Goal: Feedback & Contribution: Submit feedback/report problem

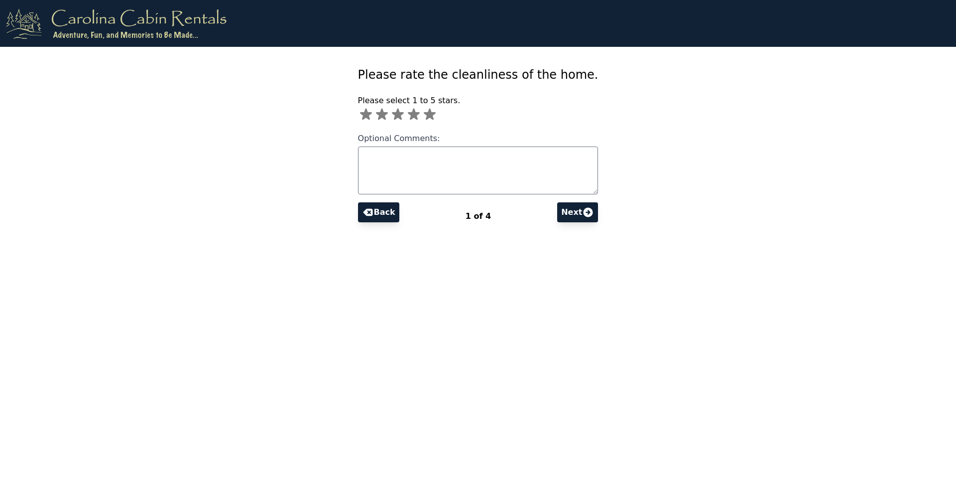
click at [420, 114] on icon at bounding box center [414, 114] width 12 height 11
click at [404, 114] on icon at bounding box center [398, 114] width 12 height 11
click at [422, 111] on icon at bounding box center [414, 115] width 16 height 16
click at [404, 113] on icon at bounding box center [398, 114] width 12 height 11
click at [420, 115] on icon at bounding box center [414, 114] width 12 height 11
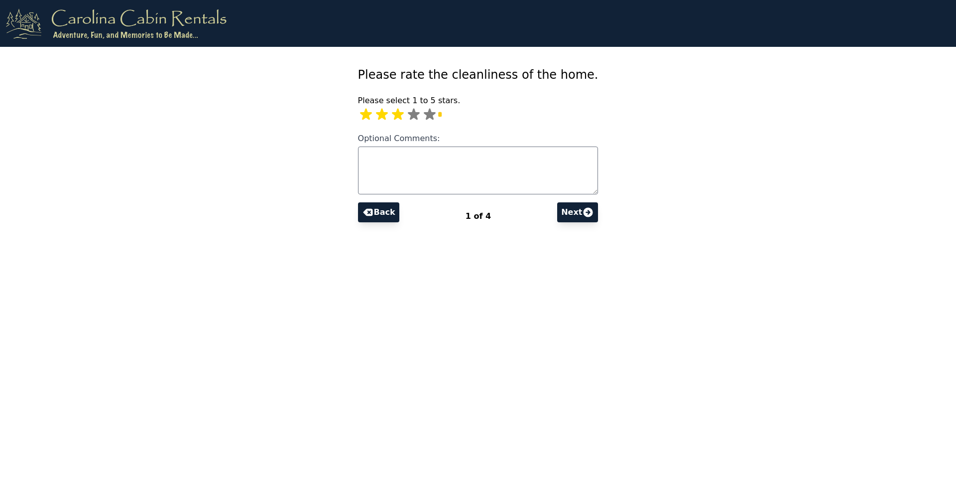
type input "*"
click at [445, 180] on textarea "Optional Comments:" at bounding box center [478, 170] width 241 height 48
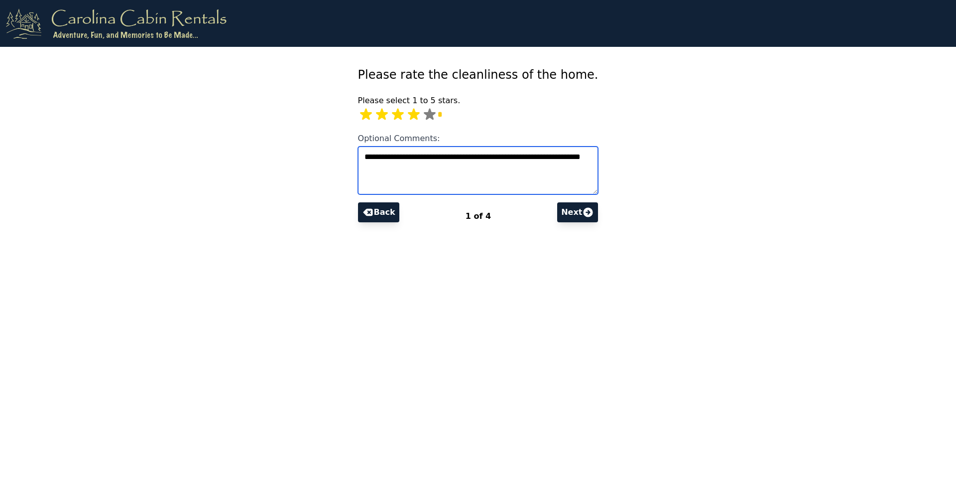
type textarea "**********"
click at [584, 215] on icon at bounding box center [588, 211] width 9 height 9
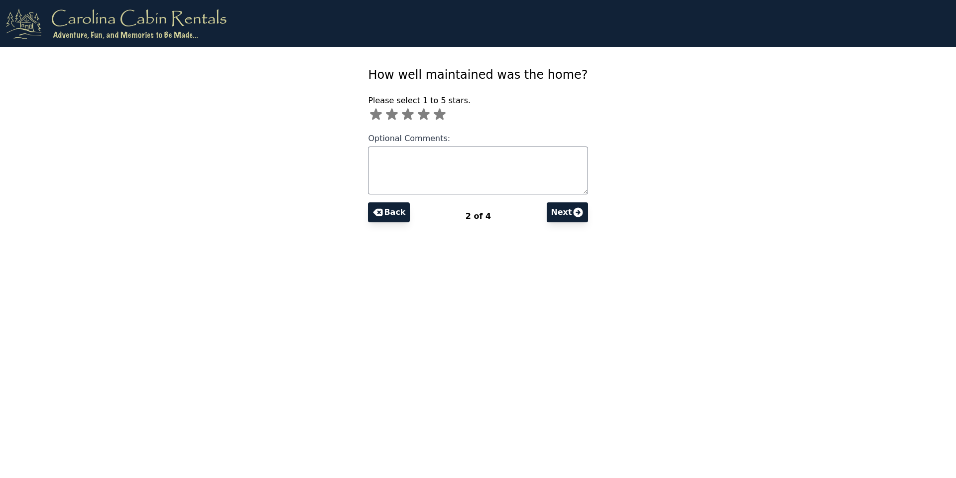
click at [430, 112] on icon at bounding box center [424, 114] width 12 height 11
click at [423, 181] on textarea "Optional Comments:" at bounding box center [478, 170] width 220 height 48
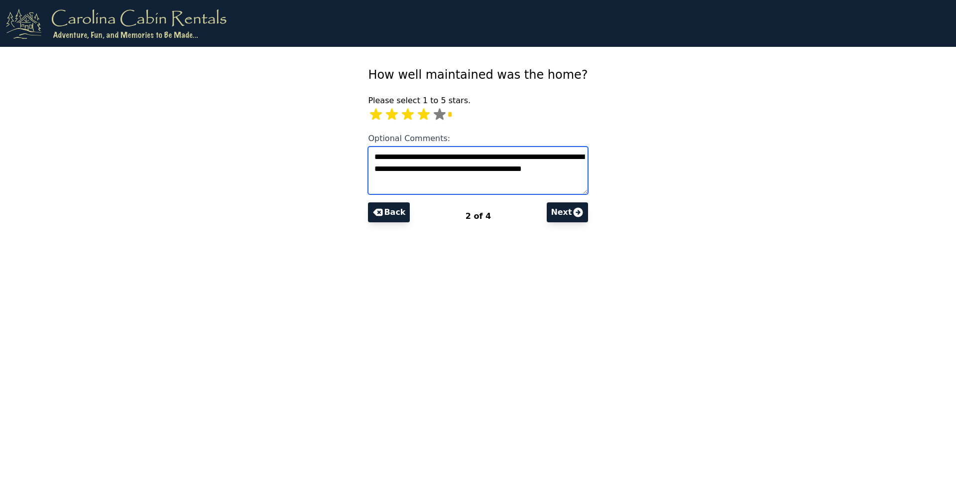
type textarea "**********"
click at [572, 212] on icon at bounding box center [578, 212] width 12 height 12
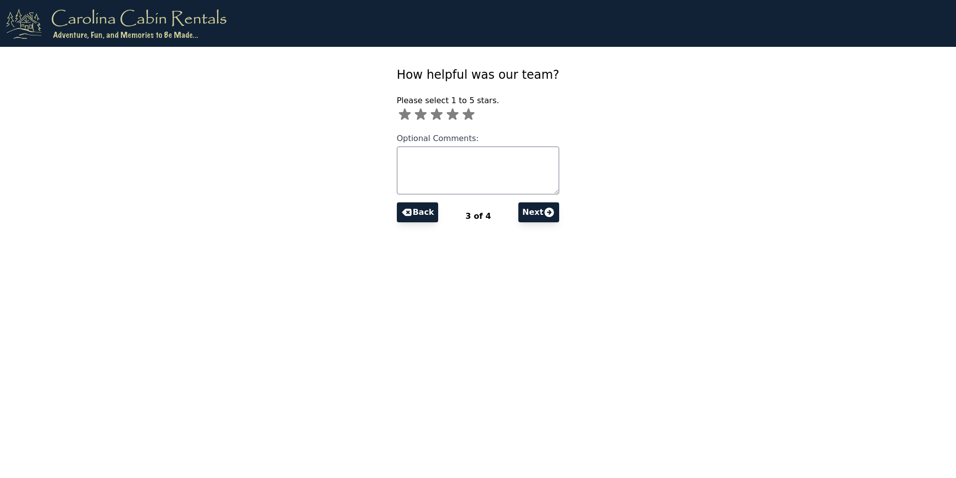
click at [475, 116] on icon at bounding box center [469, 114] width 12 height 11
click at [491, 174] on textarea "Optional Comments:" at bounding box center [478, 170] width 163 height 48
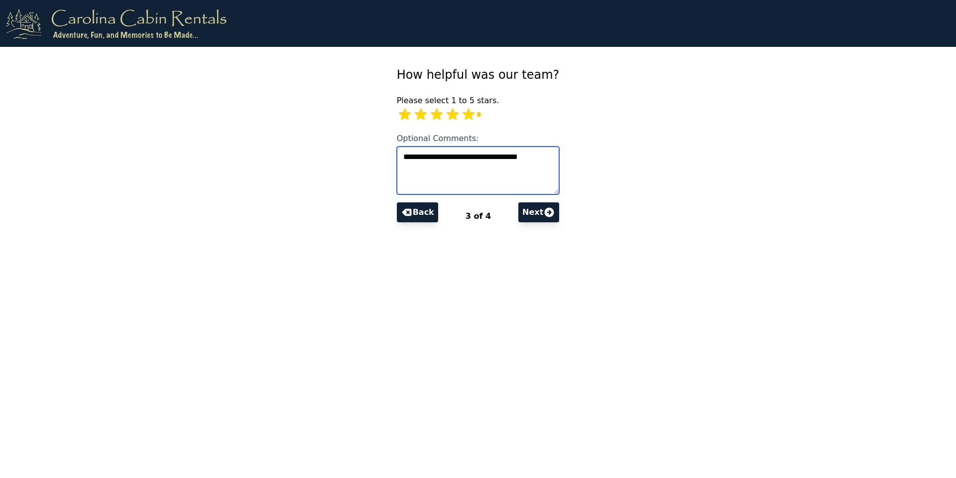
type textarea "**********"
click at [523, 216] on button "Next" at bounding box center [538, 212] width 41 height 20
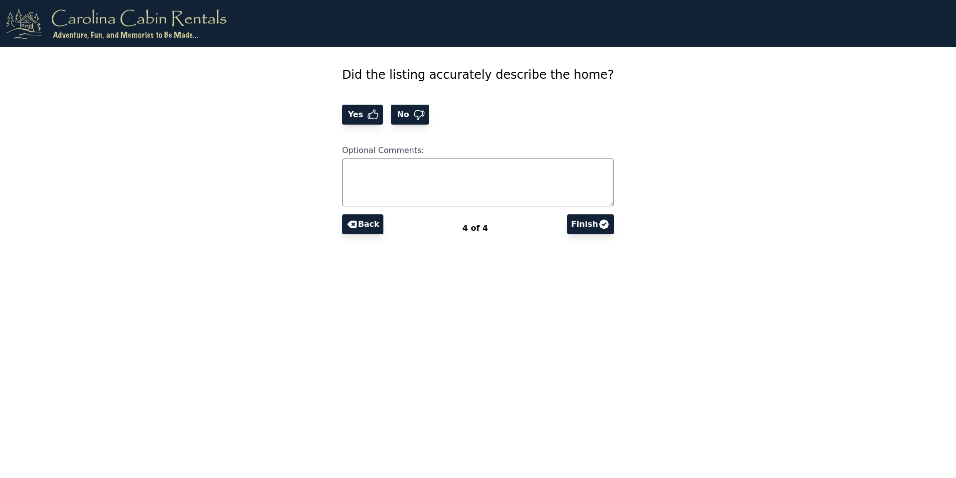
click at [368, 113] on span "Yes" at bounding box center [356, 115] width 21 height 12
click at [389, 185] on textarea "Optional Comments:" at bounding box center [478, 182] width 272 height 48
click at [599, 225] on icon at bounding box center [603, 223] width 9 height 9
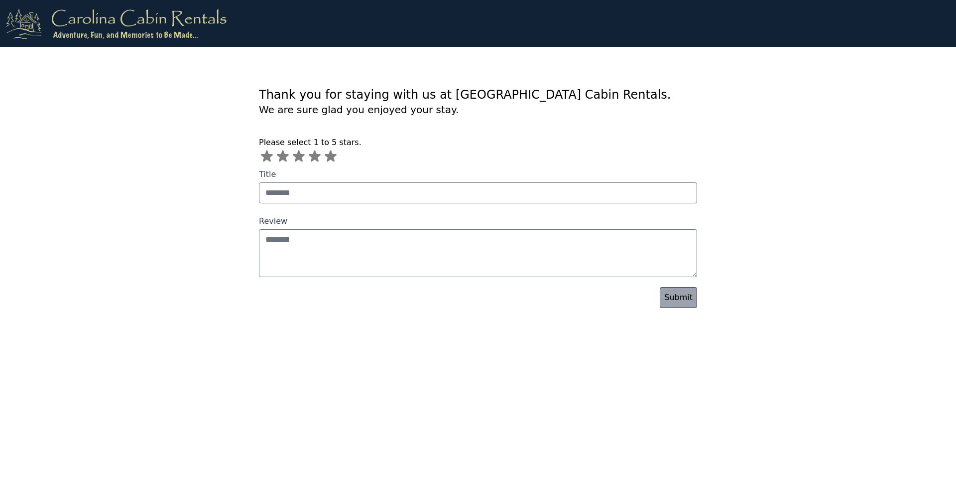
click at [316, 155] on icon at bounding box center [315, 155] width 12 height 11
click at [675, 301] on link "Submit" at bounding box center [678, 297] width 37 height 21
